Goal: Task Accomplishment & Management: Use online tool/utility

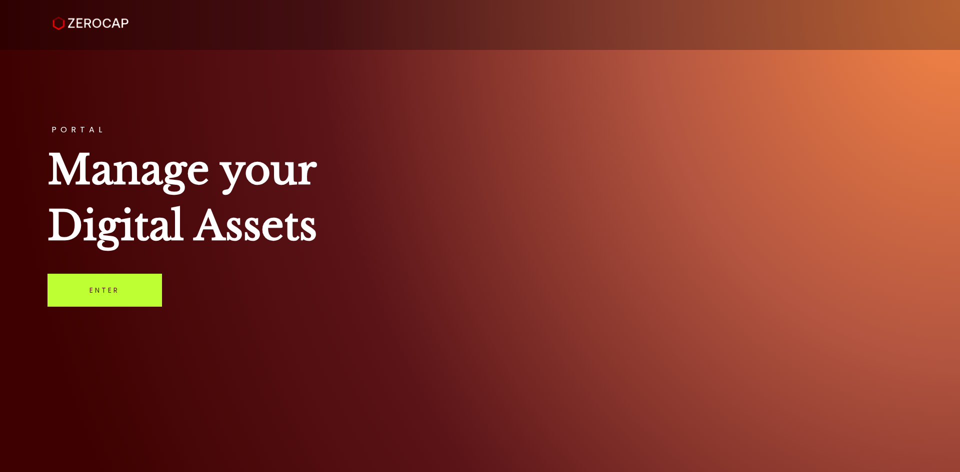
click at [109, 299] on link "Enter" at bounding box center [104, 290] width 114 height 33
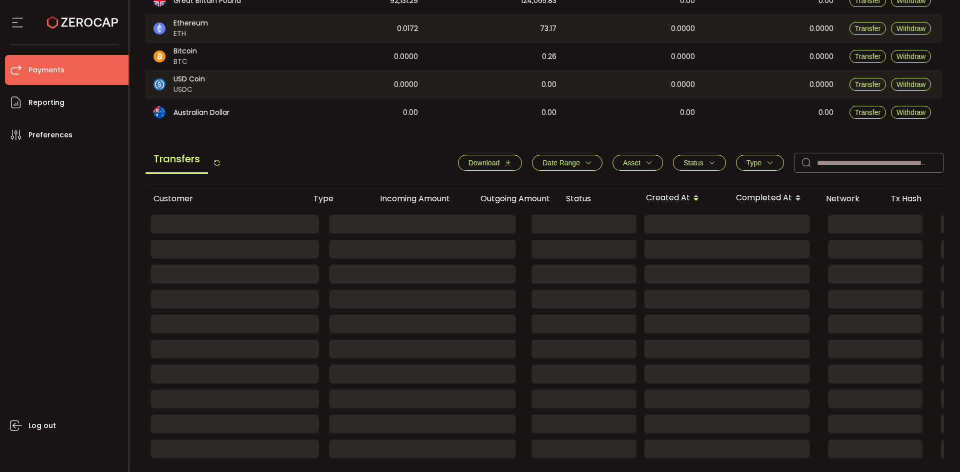
scroll to position [300, 0]
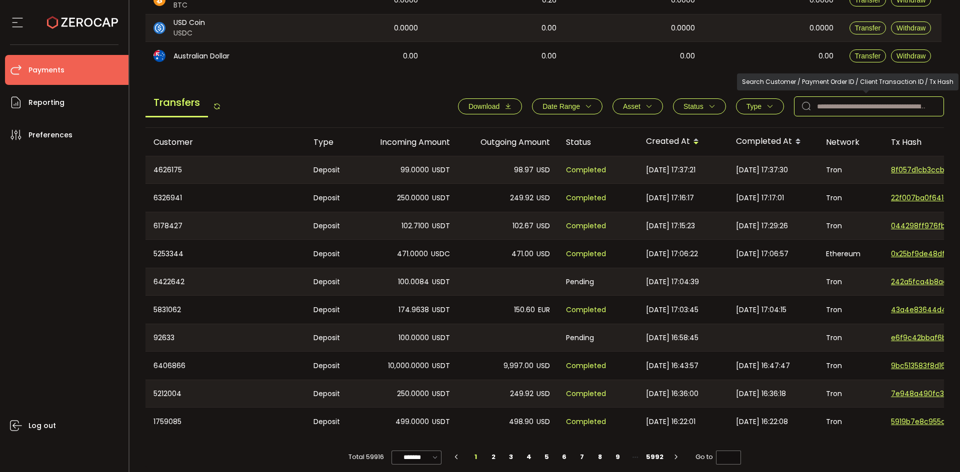
click at [841, 105] on input "text" at bounding box center [869, 106] width 150 height 20
paste input "*******"
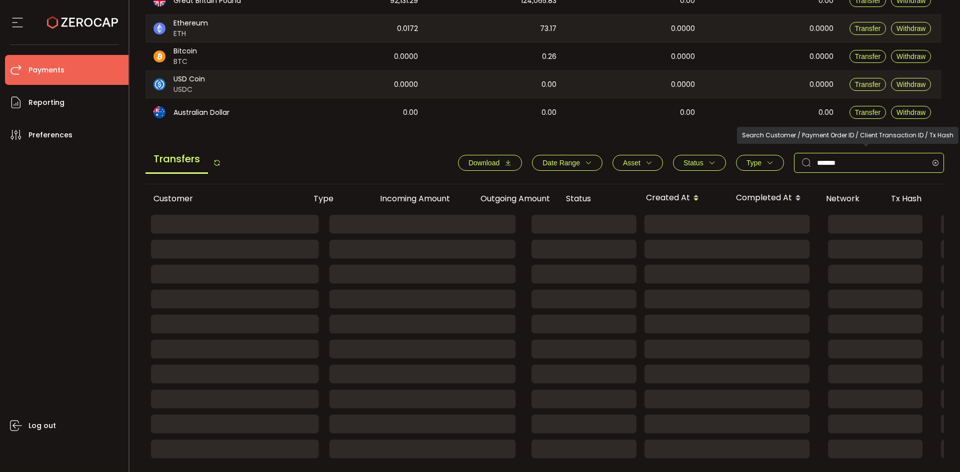
scroll to position [246, 0]
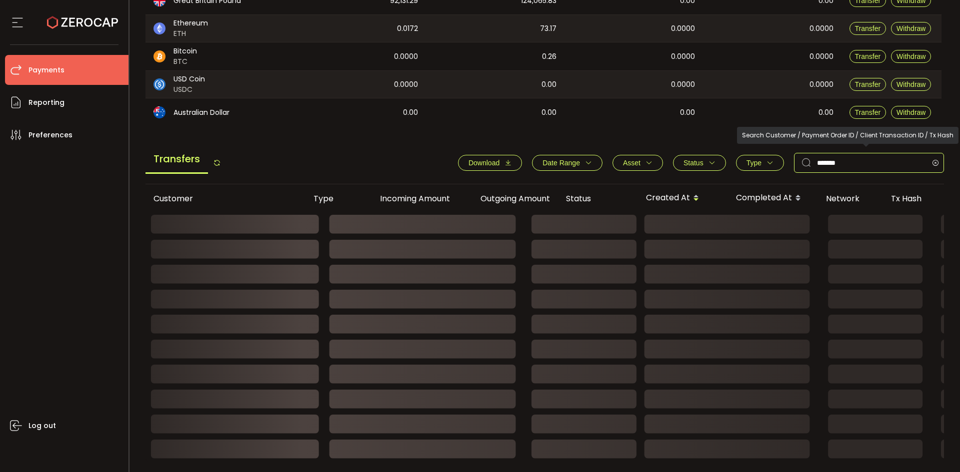
type input "*******"
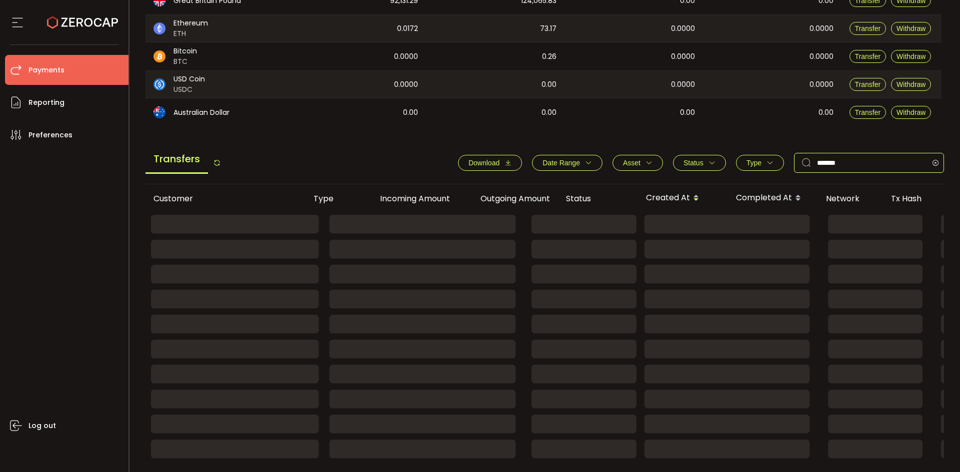
scroll to position [300, 0]
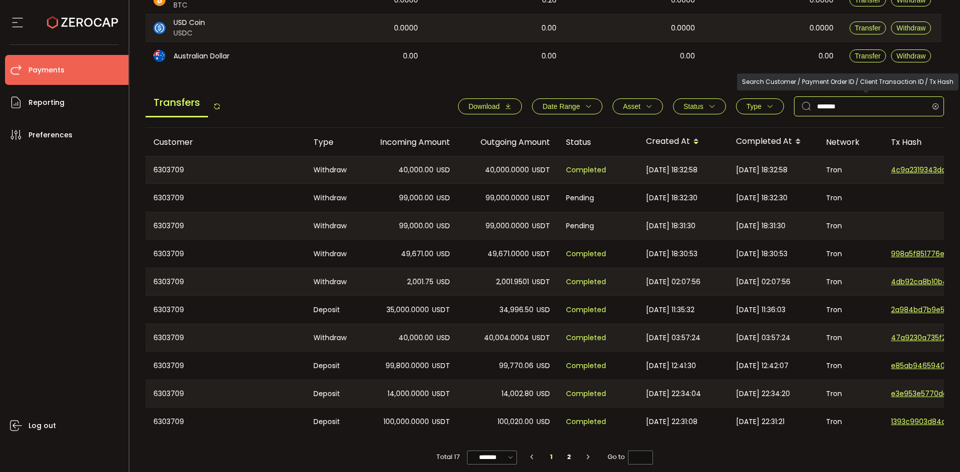
click at [825, 109] on input "*******" at bounding box center [869, 106] width 150 height 20
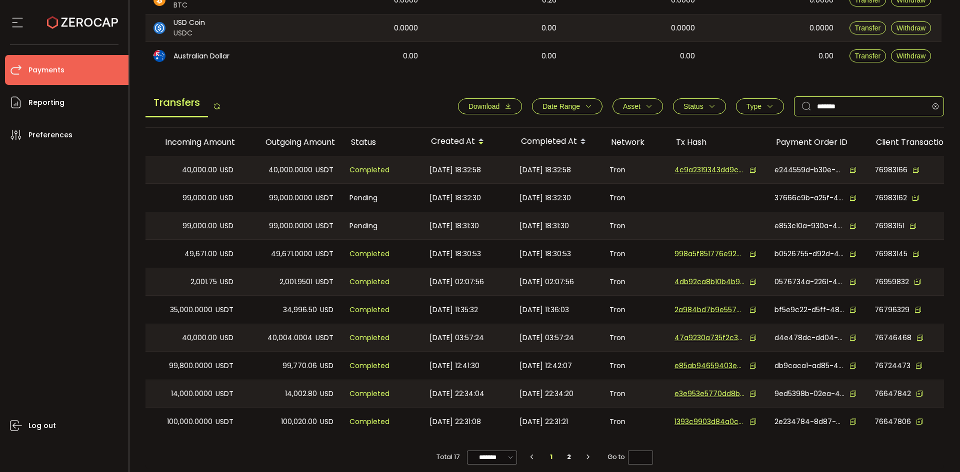
scroll to position [0, 230]
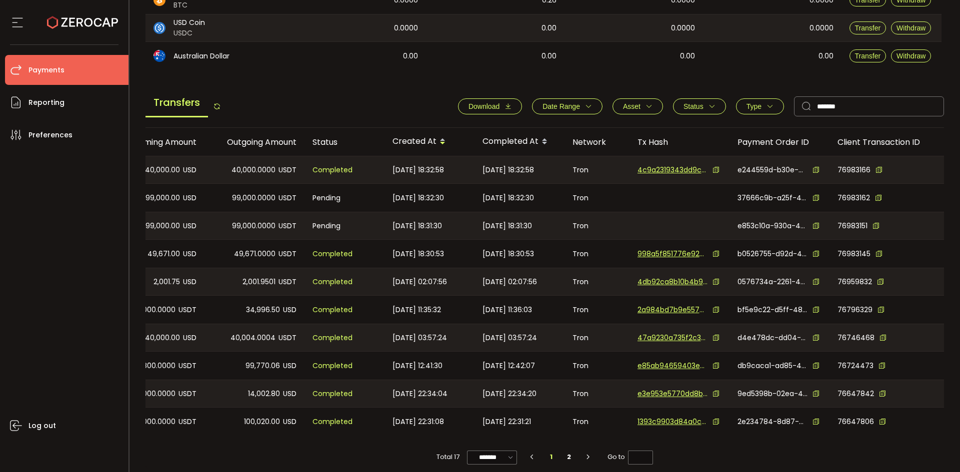
click at [712, 253] on icon at bounding box center [715, 253] width 7 height 7
click at [714, 169] on icon at bounding box center [715, 169] width 7 height 7
copy div "40,000.0000 USDT"
drag, startPoint x: 295, startPoint y: 169, endPoint x: 229, endPoint y: 164, distance: 66.2
click at [229, 164] on div "40,000.0000 USDT" at bounding box center [254, 169] width 100 height 27
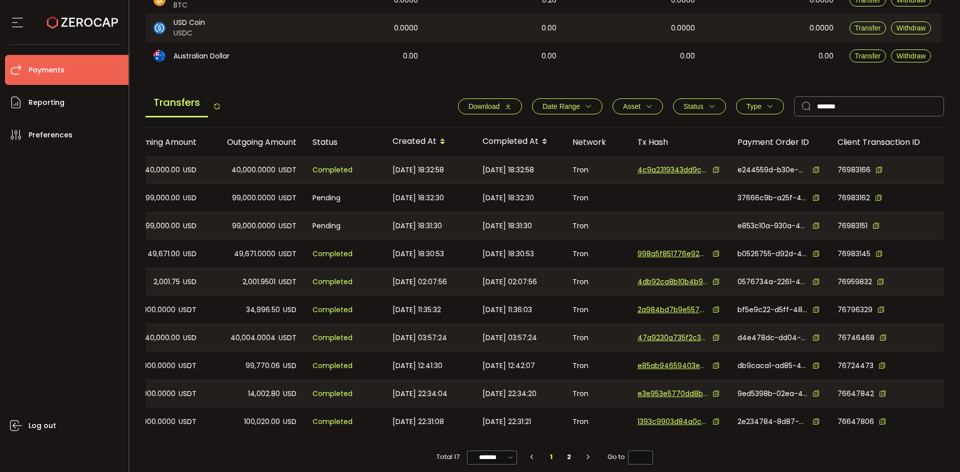
drag, startPoint x: 291, startPoint y: 250, endPoint x: 231, endPoint y: 256, distance: 60.2
click at [231, 256] on div "49,671.0000 USDT" at bounding box center [254, 254] width 100 height 28
copy div "49,671.0000 USDT"
click at [712, 281] on icon at bounding box center [715, 281] width 7 height 7
click at [712, 280] on icon at bounding box center [715, 281] width 7 height 7
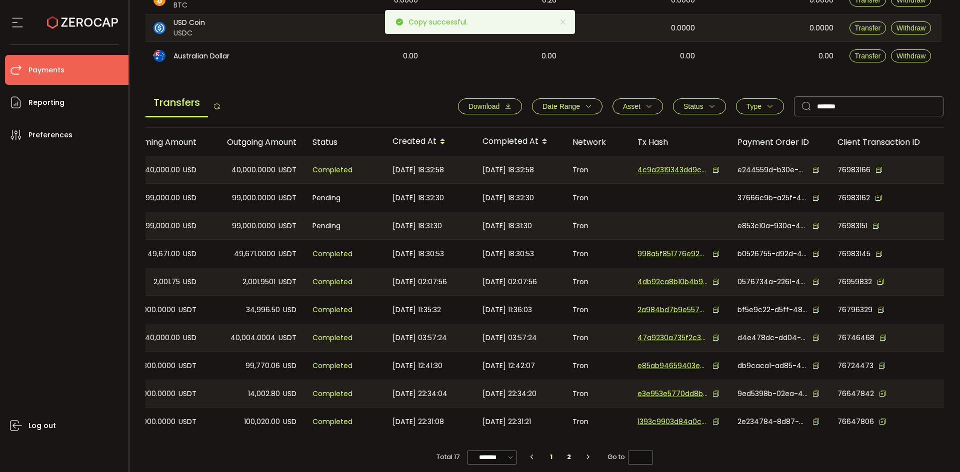
drag, startPoint x: 294, startPoint y: 281, endPoint x: 238, endPoint y: 284, distance: 56.1
click at [238, 284] on div "2,001.9501 USDT" at bounding box center [254, 281] width 100 height 27
copy div "2,001.9501 USDT"
